Goal: Task Accomplishment & Management: Complete application form

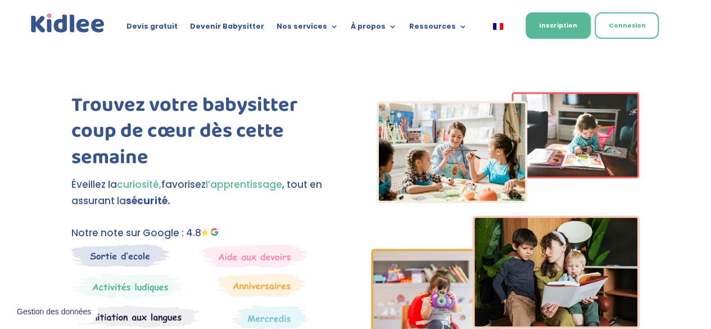
click at [565, 22] on link "Inscription" at bounding box center [558, 25] width 65 height 26
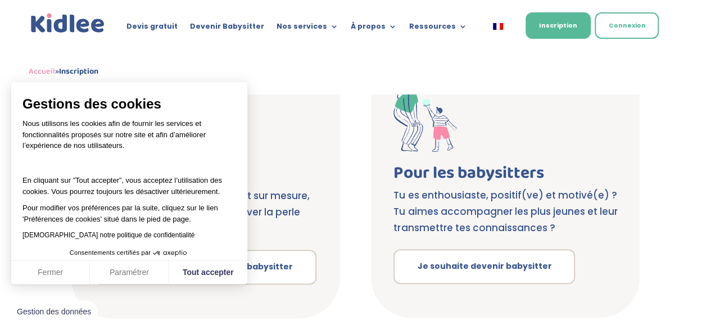
scroll to position [231, 0]
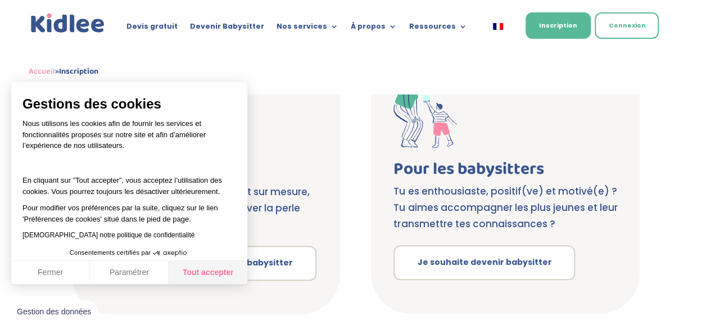
click at [210, 276] on button "Tout accepter" at bounding box center [208, 273] width 79 height 24
checkbox input "true"
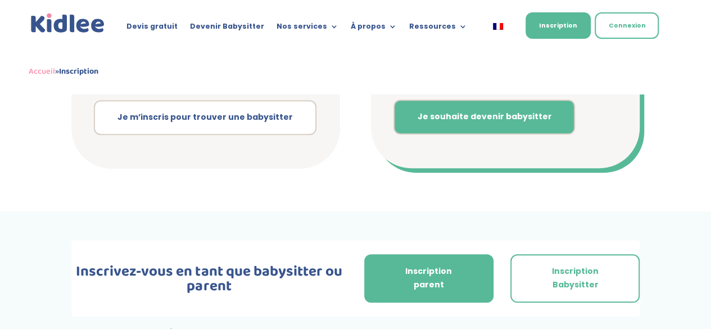
scroll to position [376, 0]
click at [510, 114] on link "Je souhaite devenir babysitter" at bounding box center [485, 117] width 182 height 35
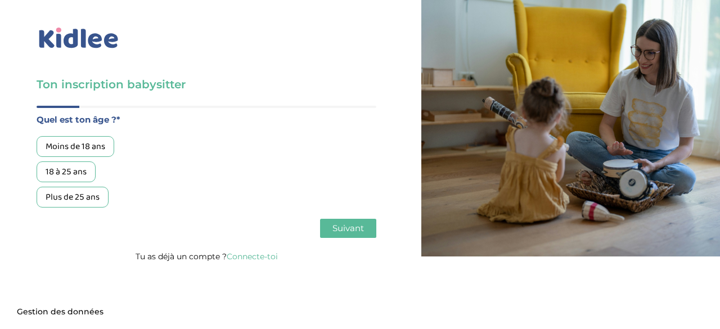
click at [78, 145] on div "Moins de 18 ans" at bounding box center [76, 146] width 78 height 21
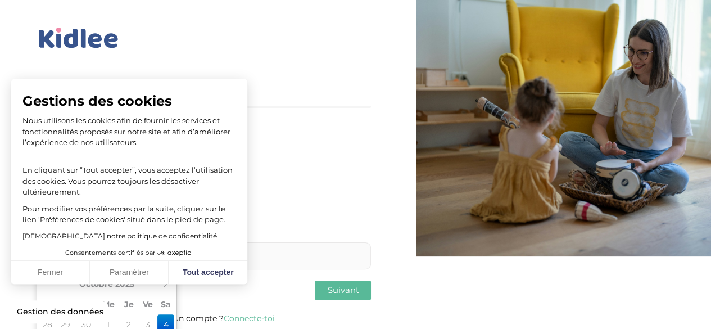
click at [148, 259] on body "Gestions des cookies Nous utilisons les cookies afin de fournir les services et…" at bounding box center [355, 165] width 711 height 331
click at [346, 171] on div "Moins de 18 ans 18 à 25 ans Plus de 25 ans" at bounding box center [204, 171] width 335 height 71
click at [218, 273] on button "Tout accepter" at bounding box center [208, 273] width 79 height 24
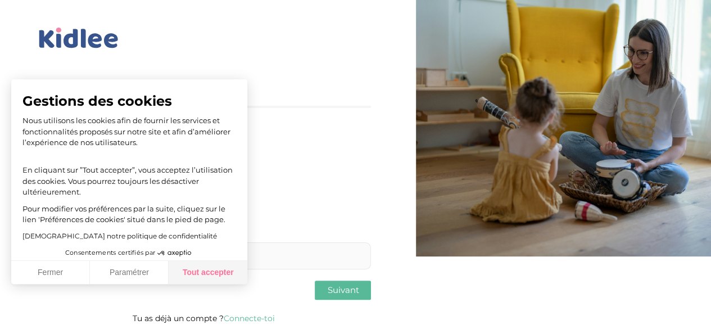
checkbox input "true"
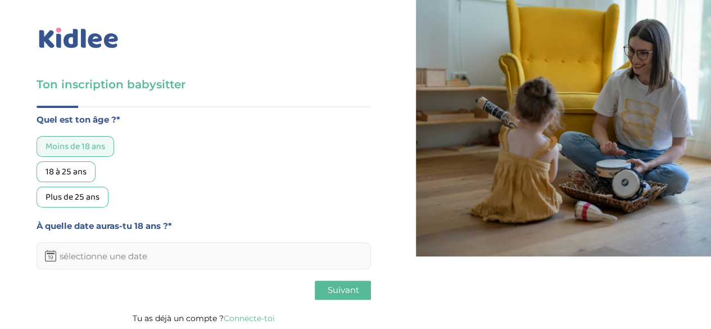
click at [184, 254] on input "text" at bounding box center [204, 255] width 335 height 27
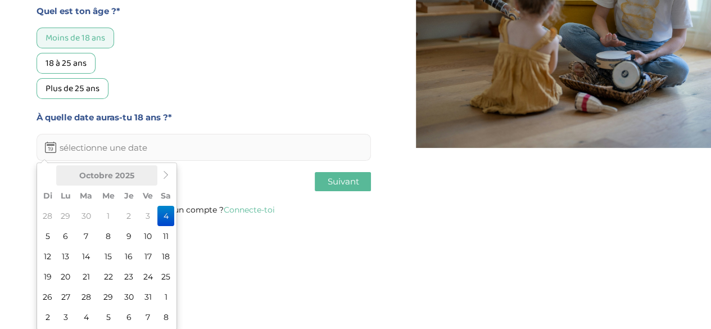
click at [150, 175] on th "Octobre 2025" at bounding box center [106, 175] width 101 height 20
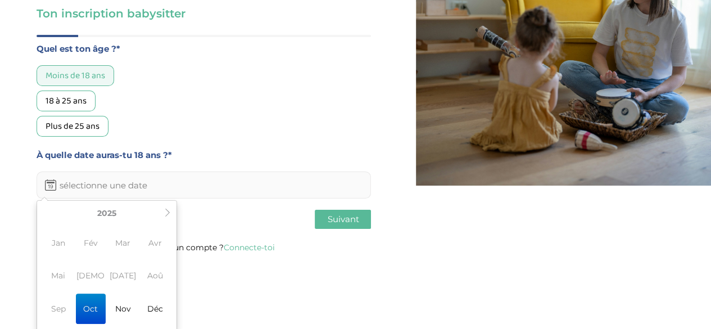
scroll to position [3, 0]
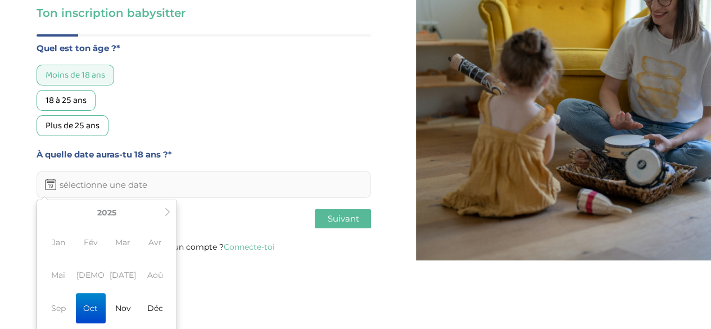
click at [61, 245] on span "Jan" at bounding box center [58, 242] width 30 height 30
click at [153, 211] on th "2025" at bounding box center [107, 212] width 108 height 20
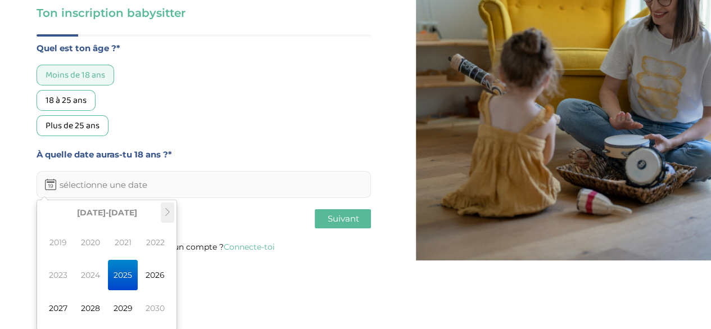
click at [163, 214] on th at bounding box center [167, 212] width 13 height 20
click at [51, 218] on th at bounding box center [45, 212] width 13 height 20
click at [43, 220] on table "2020-2029 2019 2020 2021 2022 2023 2024 2025 2026 2027 2028 2029 2030 Aujourd'h…" at bounding box center [106, 264] width 135 height 125
click at [42, 218] on table "2020-2029 2019 2020 2021 2022 2023 2024 2025 2026 2027 2028 2029 2030 Aujourd'h…" at bounding box center [106, 264] width 135 height 125
click at [53, 217] on th "2020-2029" at bounding box center [107, 212] width 108 height 20
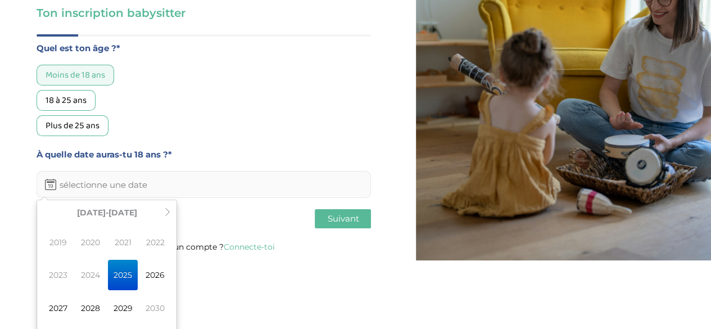
click at [184, 189] on div "Quel est ton âge ?* Moins de 18 ans 18 à 25 ans Plus de 25 ans À quelle date au…" at bounding box center [204, 119] width 335 height 157
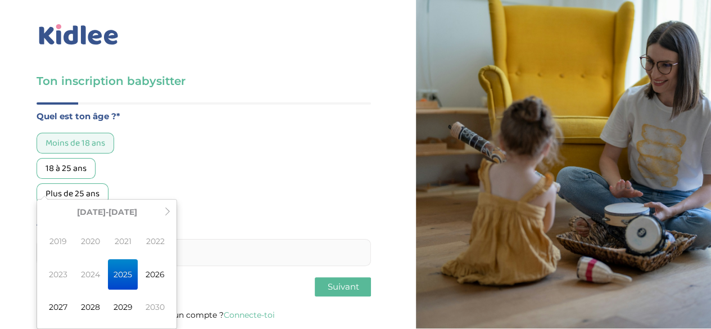
scroll to position [0, 0]
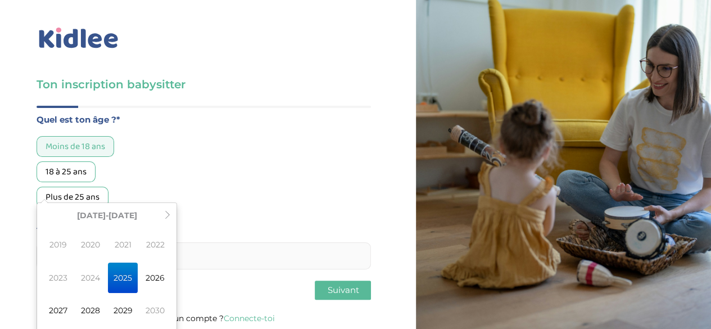
click at [301, 130] on div "Quel est ton âge ?* Moins de 18 ans 18 à 25 ans Plus de 25 ans" at bounding box center [204, 159] width 335 height 95
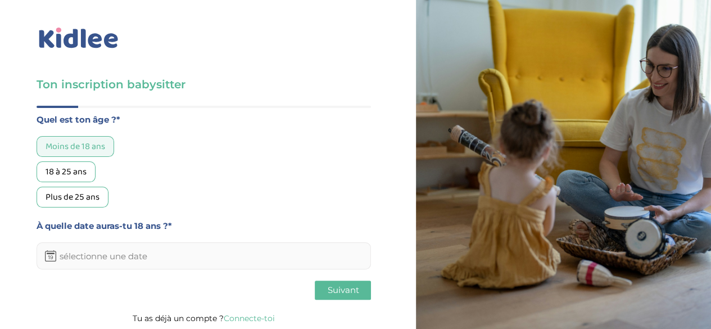
click at [163, 250] on input "text" at bounding box center [204, 255] width 335 height 27
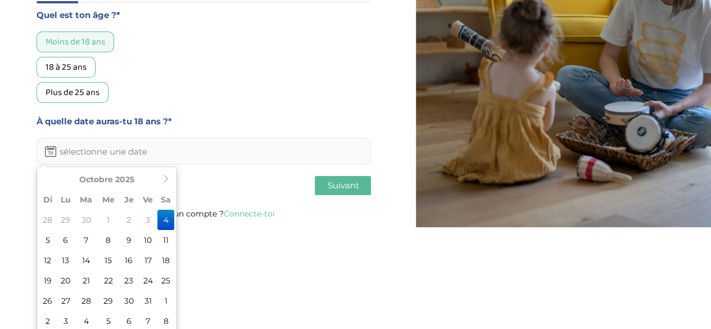
scroll to position [106, 0]
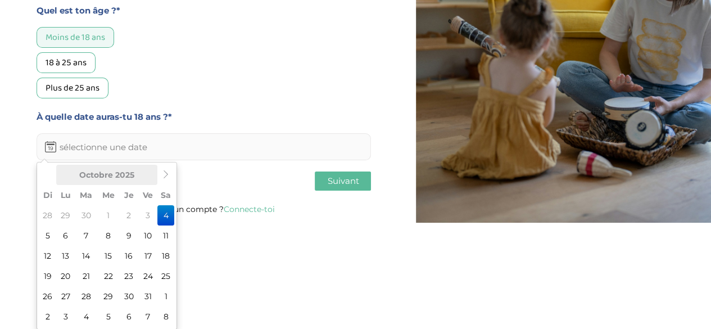
click at [154, 175] on th "Octobre 2025" at bounding box center [106, 175] width 101 height 20
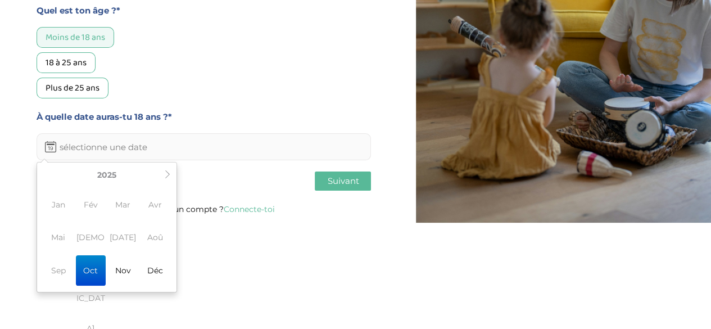
scroll to position [69, 0]
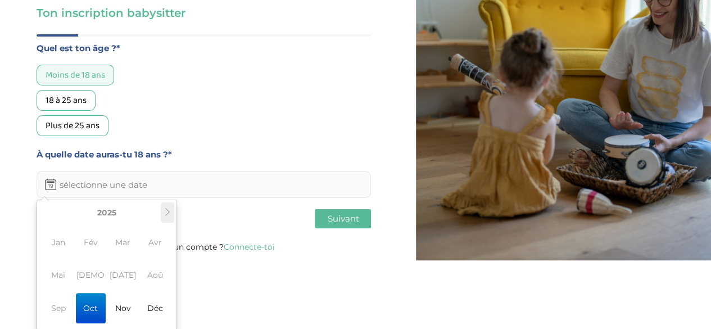
click at [165, 221] on th at bounding box center [167, 212] width 13 height 20
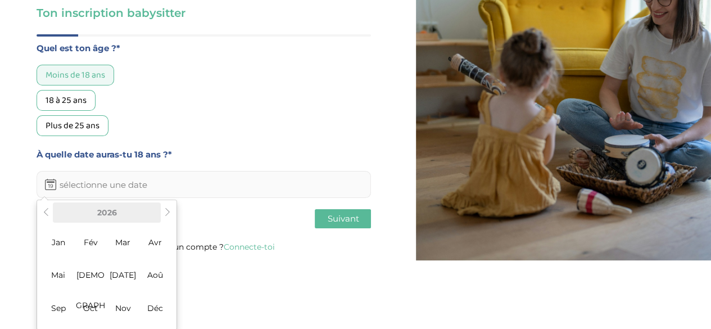
click at [156, 217] on th "2026" at bounding box center [107, 212] width 108 height 20
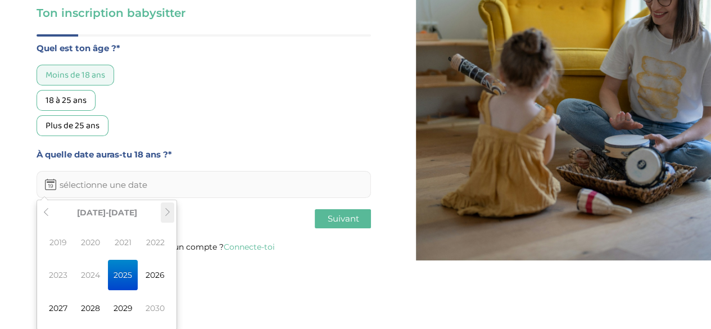
click at [165, 216] on th at bounding box center [167, 212] width 13 height 20
click at [167, 217] on th at bounding box center [167, 212] width 13 height 20
click at [46, 211] on icon at bounding box center [46, 212] width 8 height 8
click at [47, 211] on icon at bounding box center [46, 212] width 8 height 8
click at [49, 213] on icon at bounding box center [46, 212] width 8 height 8
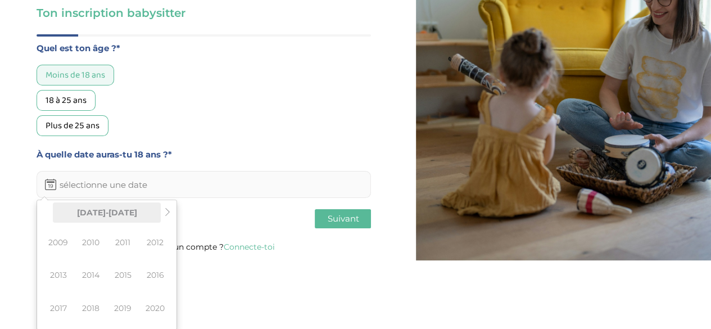
click at [56, 216] on th "2010-2019" at bounding box center [107, 212] width 108 height 20
click at [154, 243] on span "2012" at bounding box center [156, 242] width 30 height 30
click at [147, 242] on span "2012" at bounding box center [156, 242] width 30 height 30
click at [154, 244] on span "2012" at bounding box center [156, 242] width 30 height 30
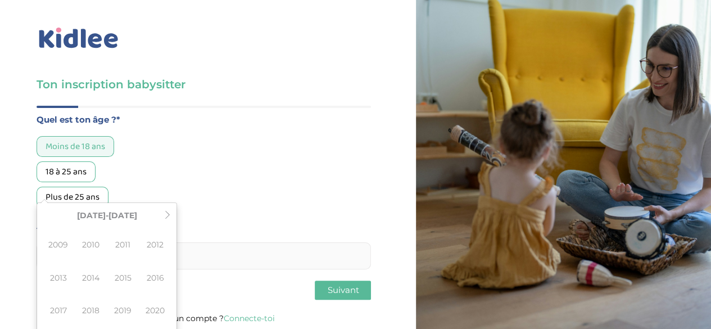
click at [234, 191] on div "Quel est ton âge ?* Moins de 18 ans 18 à 25 ans Plus de 25 ans À quelle date au…" at bounding box center [204, 190] width 335 height 157
click at [340, 162] on div "Moins de 18 ans 18 à 25 ans Plus de 25 ans" at bounding box center [204, 171] width 335 height 71
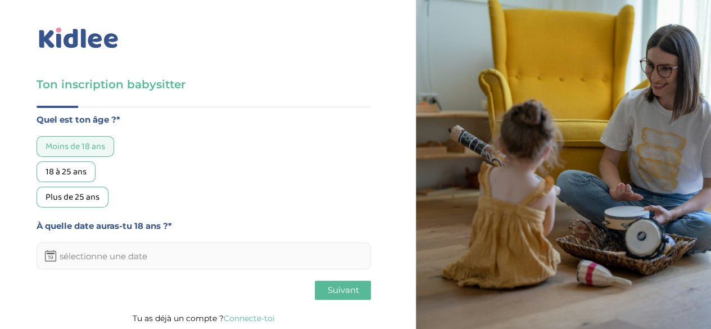
click at [137, 253] on input "text" at bounding box center [204, 255] width 335 height 27
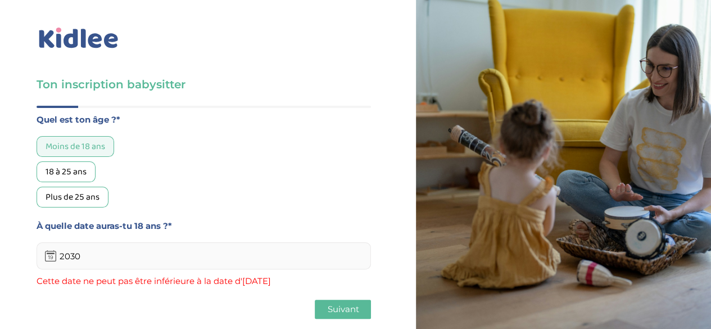
click at [349, 300] on button "Suivant" at bounding box center [343, 309] width 56 height 19
click at [341, 310] on span "Suivant" at bounding box center [342, 309] width 31 height 11
click at [300, 265] on input "2030" at bounding box center [204, 255] width 335 height 27
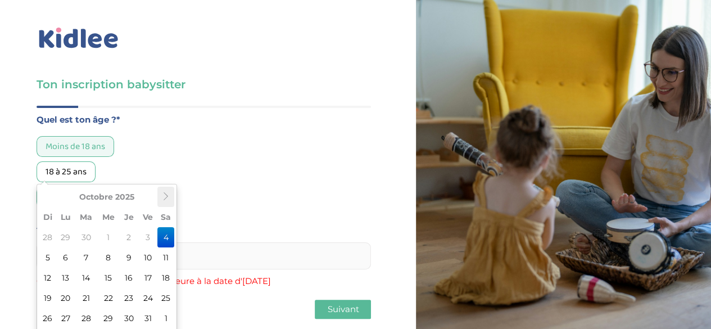
click at [160, 187] on th at bounding box center [165, 197] width 17 height 20
click at [165, 187] on th at bounding box center [165, 197] width 17 height 20
click at [163, 187] on th at bounding box center [165, 197] width 17 height 20
click at [126, 187] on th "Janvier 2026" at bounding box center [106, 197] width 101 height 20
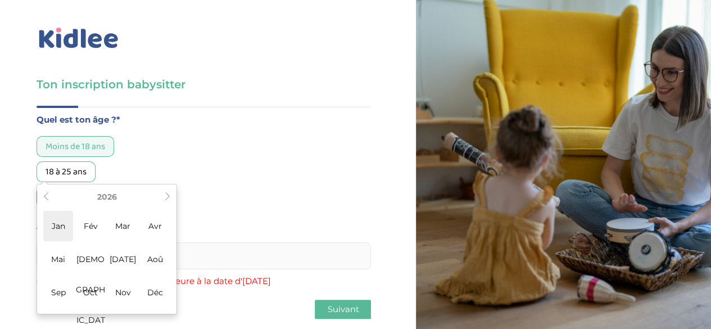
click at [57, 211] on span "Jan" at bounding box center [58, 226] width 30 height 30
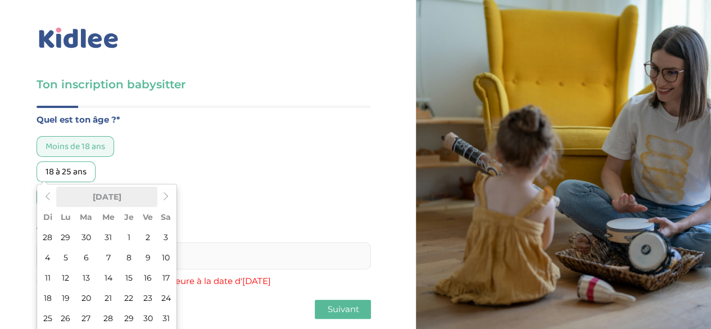
click at [134, 187] on th "Janvier 2026" at bounding box center [106, 197] width 101 height 20
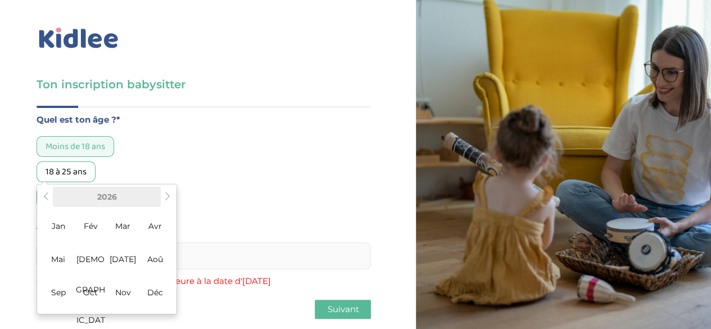
click at [107, 187] on th "2026" at bounding box center [107, 197] width 108 height 20
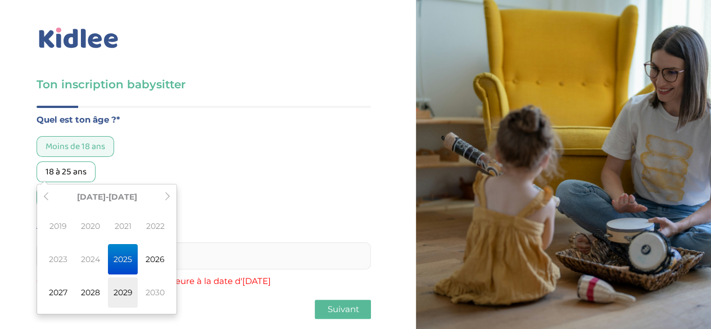
click at [126, 277] on span "2029" at bounding box center [123, 292] width 30 height 30
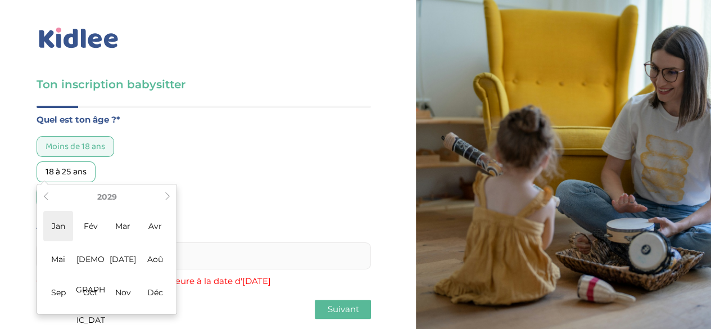
click at [53, 211] on span "Jan" at bounding box center [58, 226] width 30 height 30
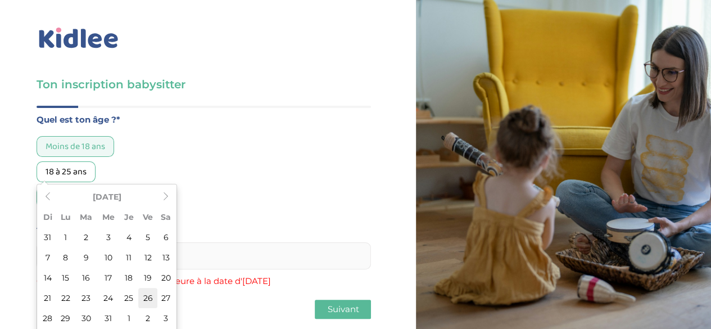
click at [144, 288] on td "26" at bounding box center [147, 298] width 19 height 20
type input "26-01-2029"
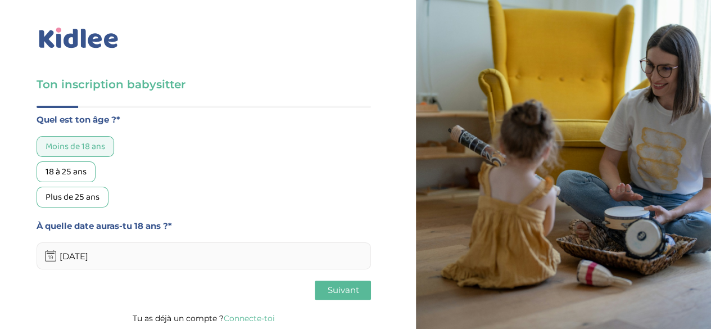
scroll to position [3, 0]
click at [326, 288] on button "Suivant" at bounding box center [343, 290] width 56 height 19
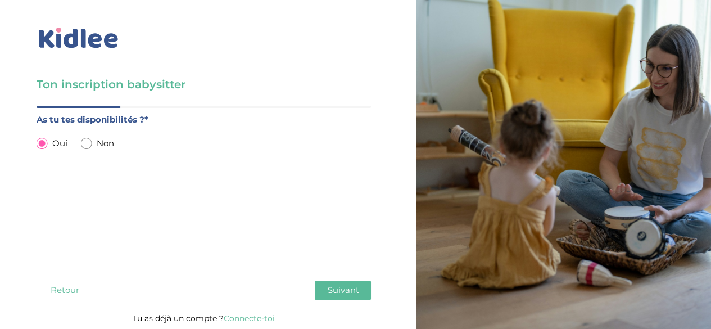
click at [348, 281] on button "Suivant" at bounding box center [343, 290] width 56 height 19
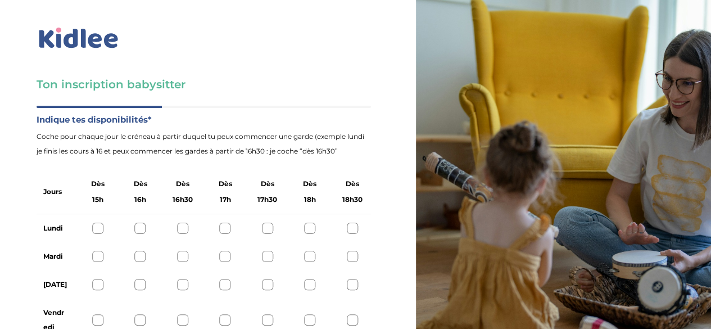
scroll to position [74, 0]
click at [308, 314] on div at bounding box center [309, 319] width 11 height 11
click at [351, 314] on div at bounding box center [352, 319] width 11 height 11
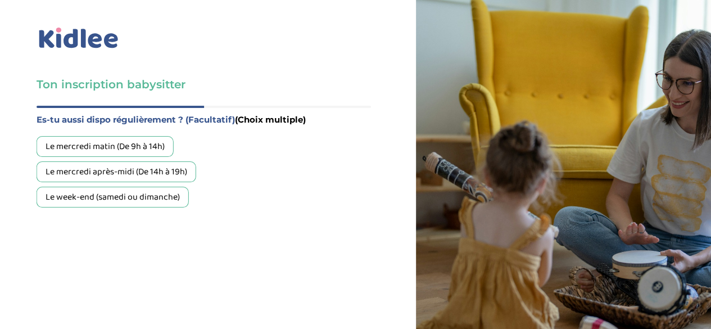
click at [166, 187] on div "Le week-end (samedi ou dimanche)" at bounding box center [113, 197] width 152 height 21
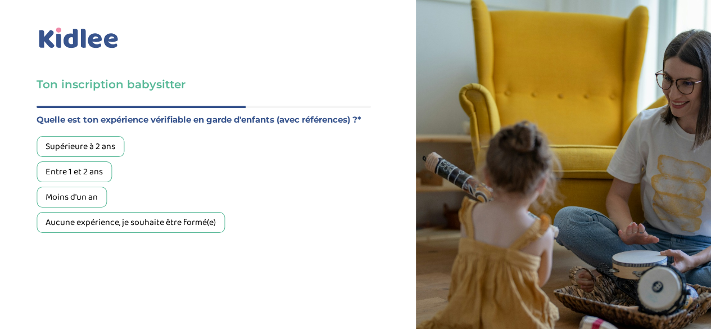
click at [78, 161] on div "Entre 1 et 2 ans" at bounding box center [74, 171] width 75 height 21
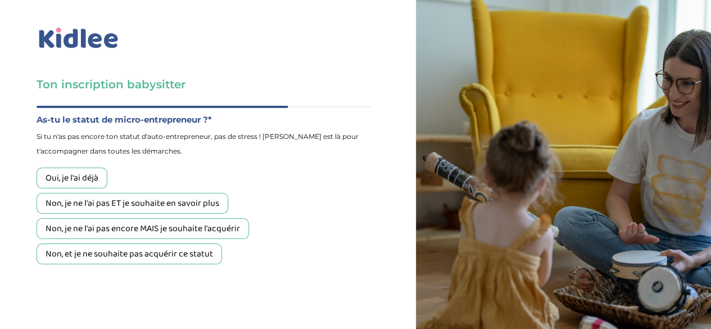
click at [108, 244] on div "Non, et je ne souhaite pas acquérir ce statut" at bounding box center [130, 254] width 186 height 21
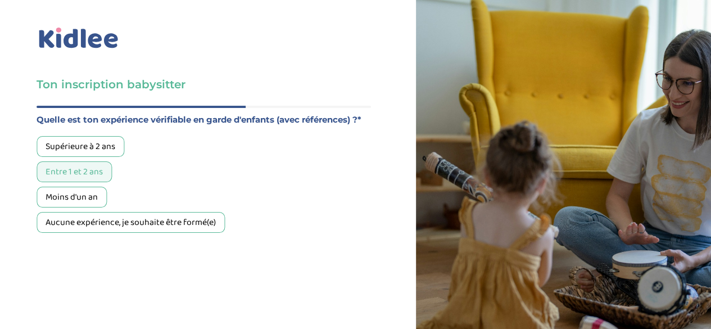
click at [182, 212] on div "Aucune expérience, je souhaite être formé(e)" at bounding box center [131, 222] width 188 height 21
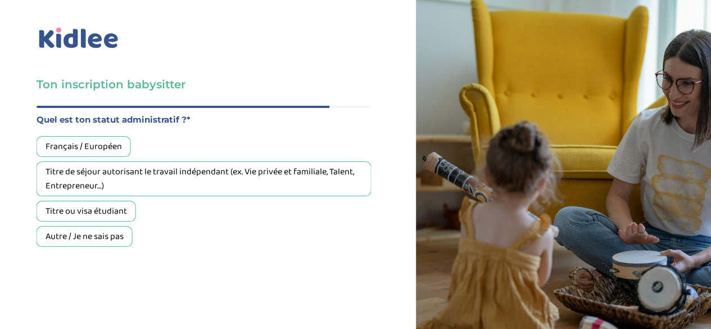
drag, startPoint x: 40, startPoint y: 43, endPoint x: 178, endPoint y: 272, distance: 266.7
click at [178, 272] on div "Quel est ton âge ?* Moins de 18 ans 18 à 25 ans Plus de 25 ans À quelle date au…" at bounding box center [204, 244] width 335 height 277
copy div "uel est ton statut administratif ?* Français / Européen Titre de séjour autoris…"
click at [201, 254] on div "Quel est ton statut administratif ?* Français / Européen Titre de séjour autori…" at bounding box center [204, 226] width 335 height 229
click at [110, 136] on div "Français / Européen" at bounding box center [84, 146] width 94 height 21
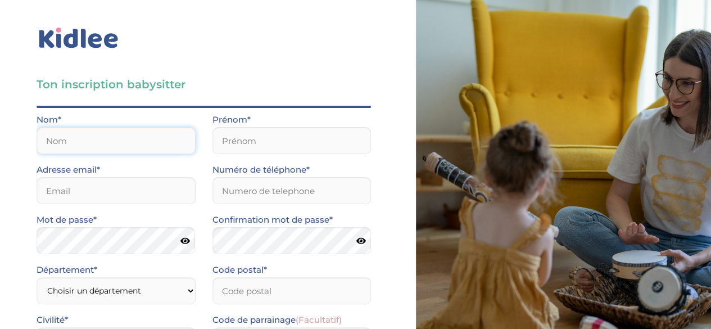
click at [171, 127] on input "text" at bounding box center [116, 140] width 159 height 27
type input "s"
type input "Solureau"
click at [231, 127] on input "text" at bounding box center [292, 140] width 159 height 27
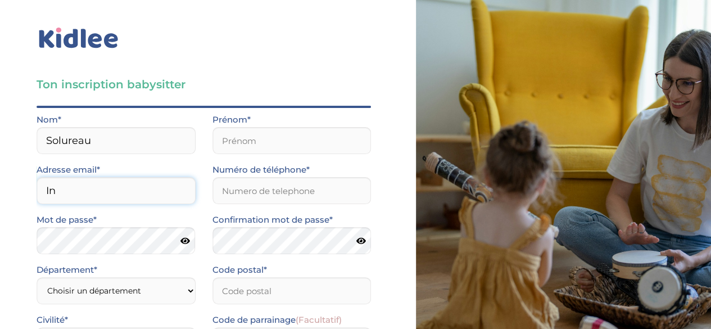
type input "I"
type input "halima.bouhriz@gmail.com"
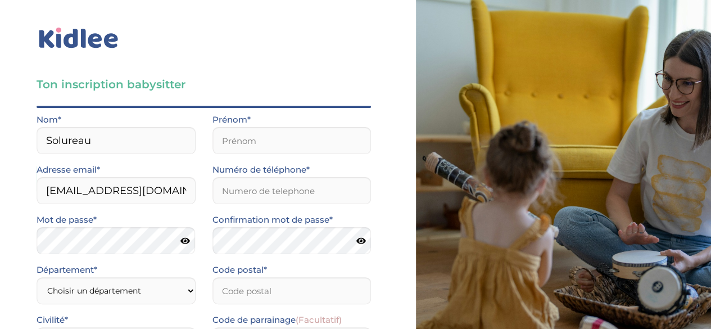
click at [183, 237] on icon at bounding box center [186, 241] width 10 height 8
click at [126, 277] on select "Choisir un département Paris (75) Hauts-de-Seine (92) Yvelines (78) Val-de-Marn…" at bounding box center [116, 290] width 159 height 27
select select "0"
click at [37, 277] on select "Choisir un département Paris (75) Hauts-de-Seine (92) Yvelines (78) Val-de-Marn…" at bounding box center [116, 290] width 159 height 27
click at [172, 277] on select "Choisir un département Paris (75) Hauts-de-Seine (92) Yvelines (78) Val-de-Marn…" at bounding box center [116, 290] width 159 height 27
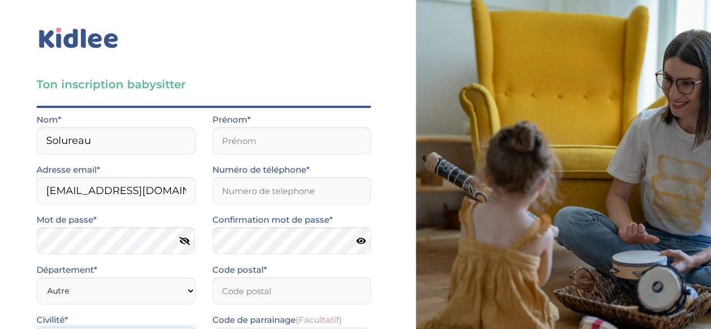
click at [157, 277] on select "Choisir un département Paris (75) Hauts-de-Seine (92) Yvelines (78) Val-de-Marn…" at bounding box center [116, 290] width 159 height 27
click at [150, 127] on input "Solureau" at bounding box center [116, 140] width 159 height 27
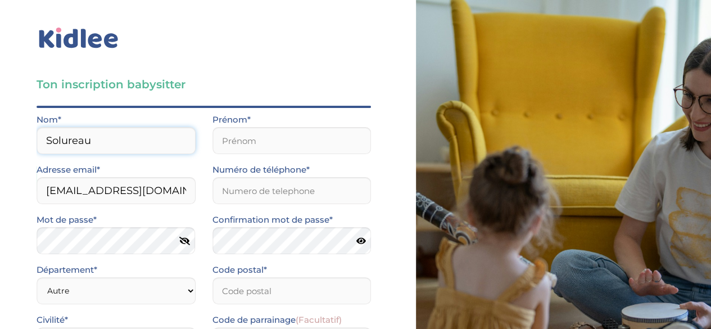
scroll to position [156, 0]
select select "1"
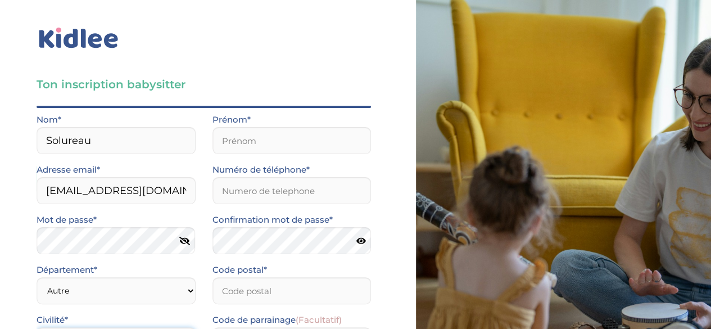
click at [0, 0] on input "Je consens à ce que les données relatives à mon compte soient traitées." at bounding box center [0, 0] width 0 height 0
click at [0, 0] on input "J’accepte sans réserve les conditions générales d’utilisation des services KIDL…" at bounding box center [0, 0] width 0 height 0
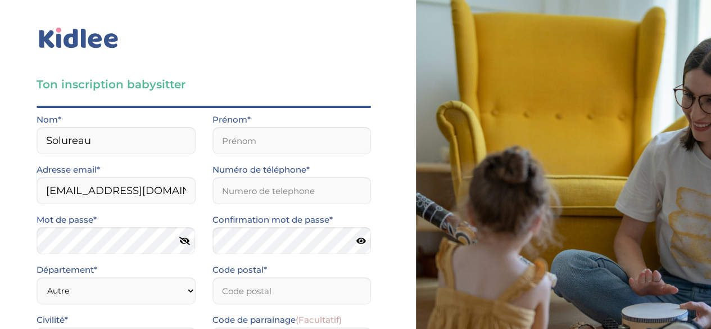
scroll to position [6, 0]
click at [323, 147] on input "text" at bounding box center [292, 140] width 159 height 27
type input "Inaïa"
click at [224, 181] on input "Numéro de téléphone*" at bounding box center [292, 190] width 159 height 27
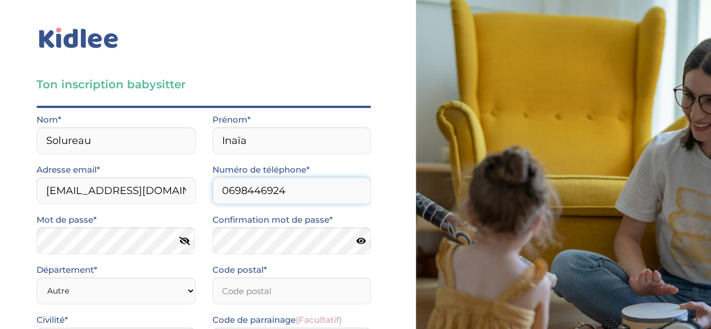
type input "0698446924"
click at [357, 237] on icon at bounding box center [361, 241] width 10 height 8
click at [317, 277] on input "Code postal*" at bounding box center [292, 290] width 159 height 27
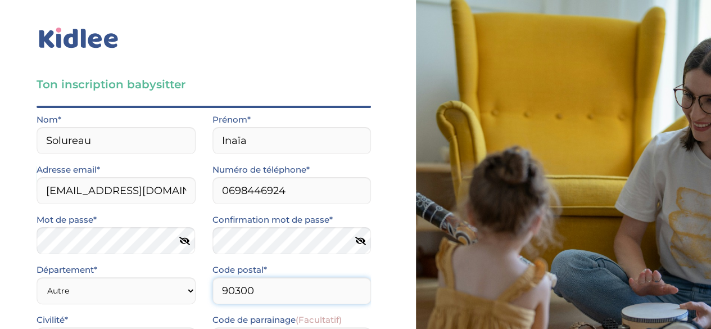
type input "90300"
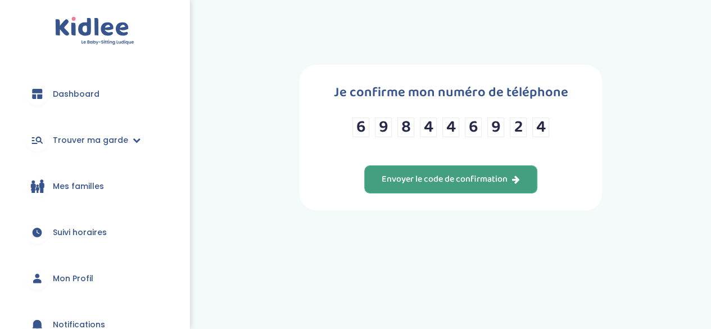
click at [415, 173] on div "Envoyer le code de confirmation" at bounding box center [451, 179] width 138 height 13
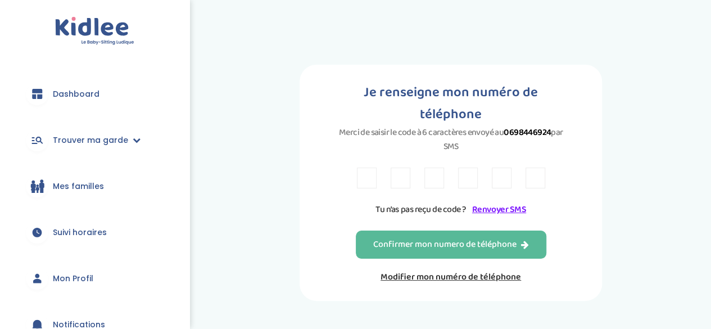
click at [368, 168] on input "text" at bounding box center [367, 178] width 20 height 21
type input "N"
type input "B"
type input "9"
type input "C"
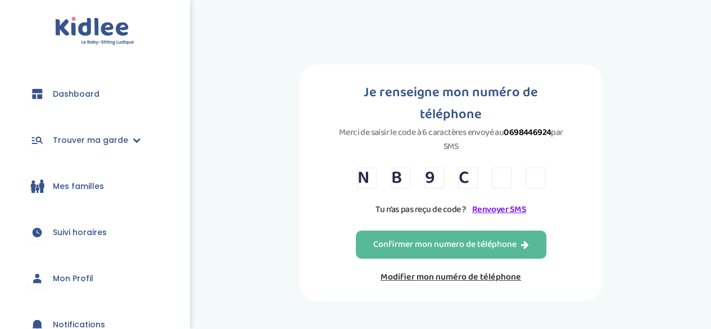
type input "5"
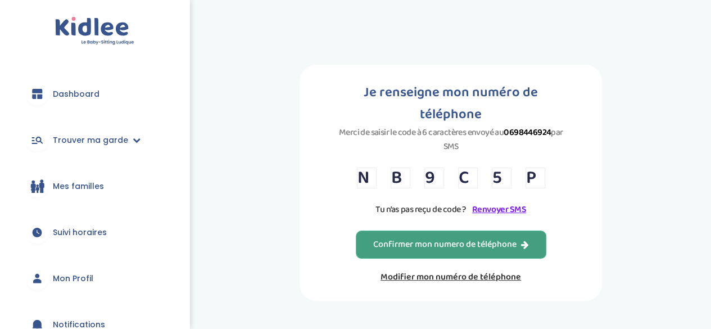
type input "P"
click at [528, 233] on button "Confirmer mon numero de téléphone" at bounding box center [451, 245] width 191 height 28
